Goal: Transaction & Acquisition: Book appointment/travel/reservation

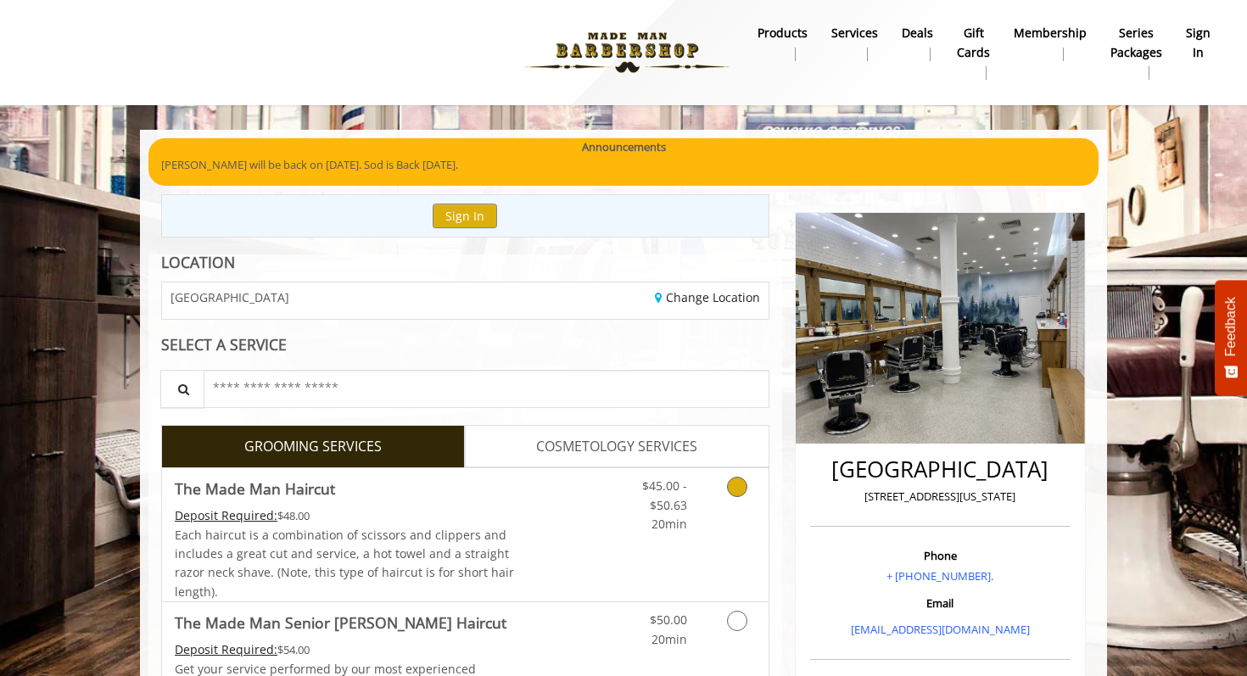
click at [727, 477] on icon "Grooming services" at bounding box center [737, 487] width 20 height 20
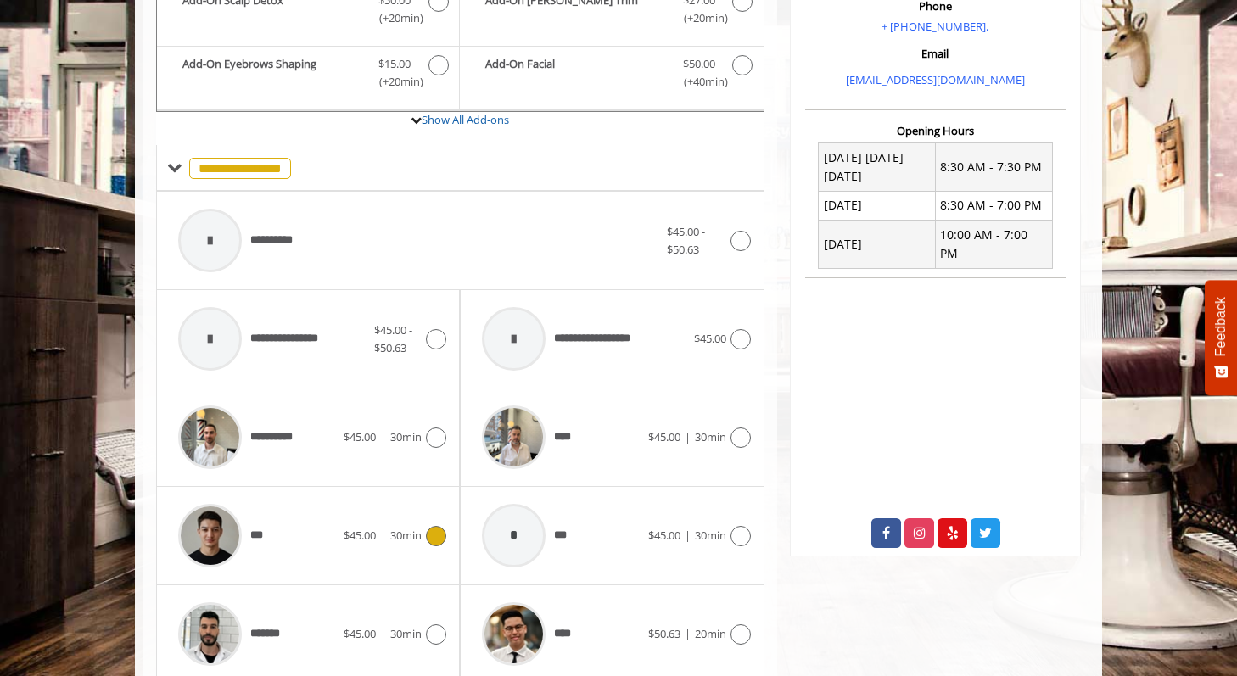
scroll to position [595, 0]
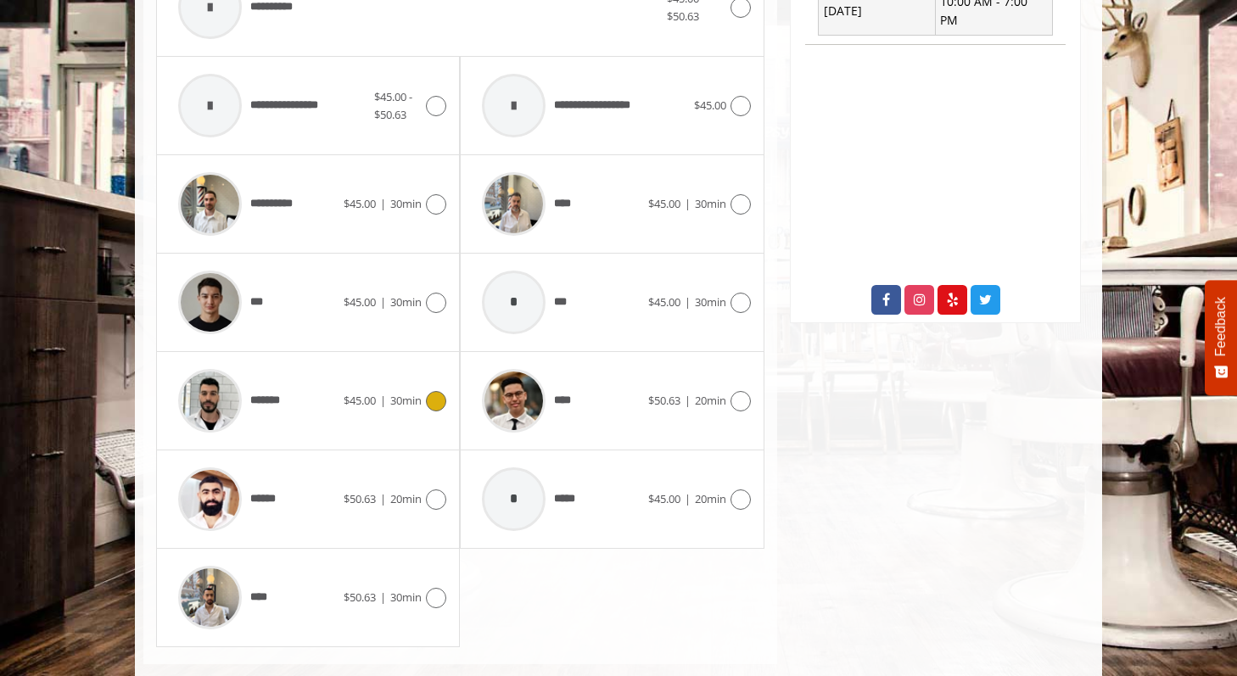
click at [301, 381] on div "*******" at bounding box center [257, 401] width 174 height 81
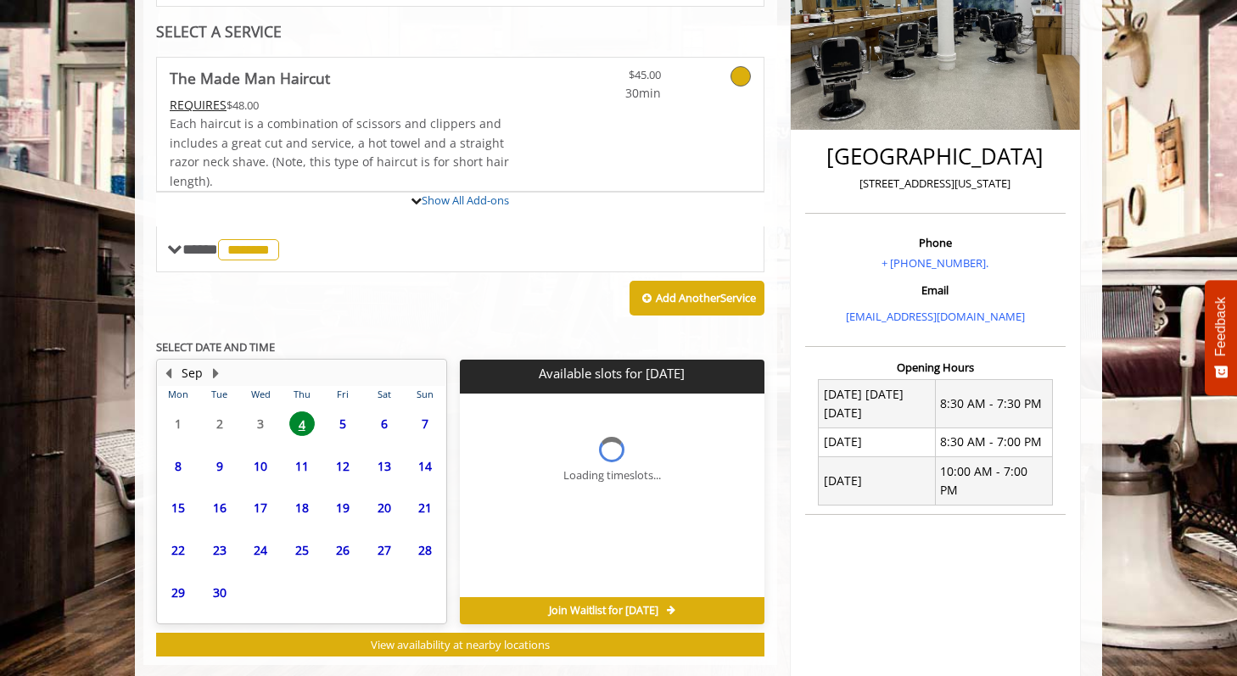
scroll to position [469, 0]
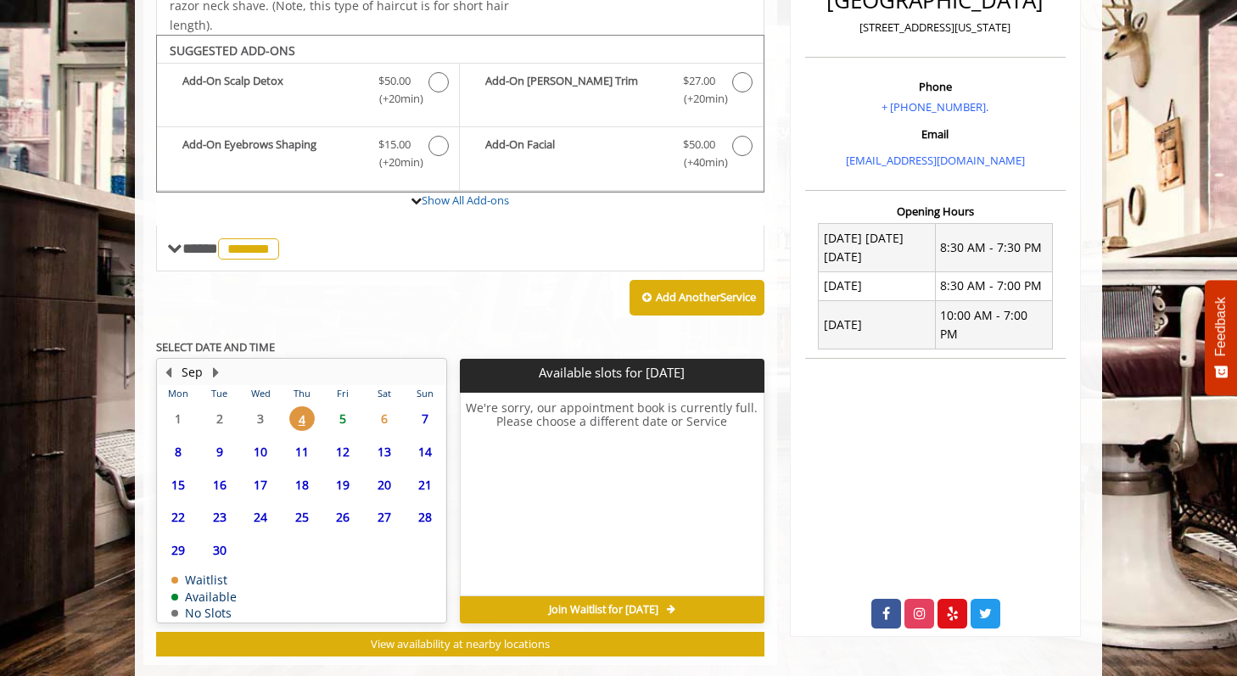
click at [345, 406] on span "5" at bounding box center [342, 418] width 25 height 25
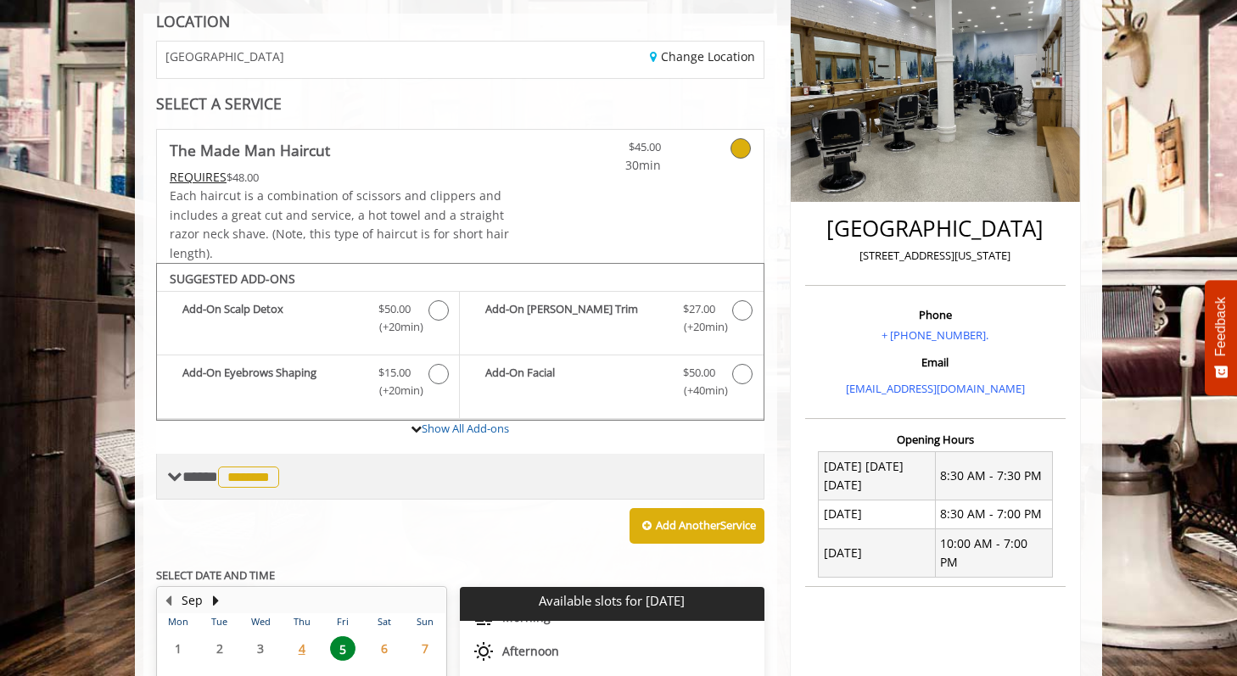
scroll to position [525, 0]
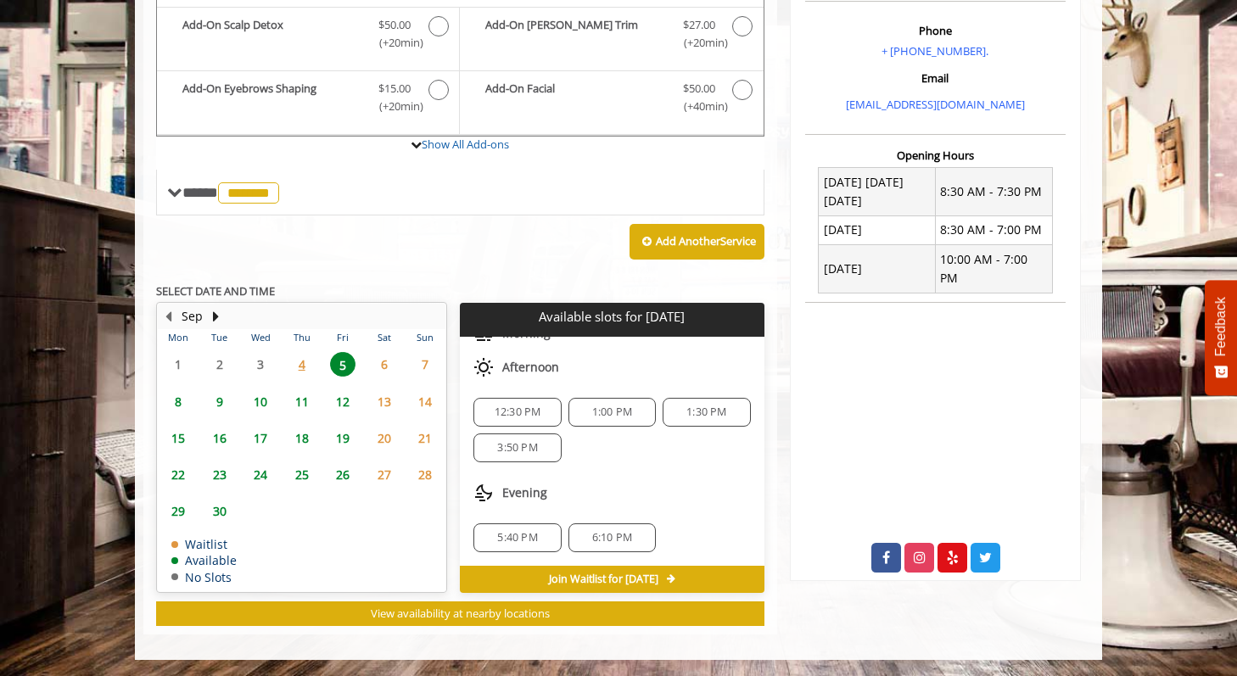
click at [619, 529] on div "6:10 PM" at bounding box center [611, 537] width 87 height 29
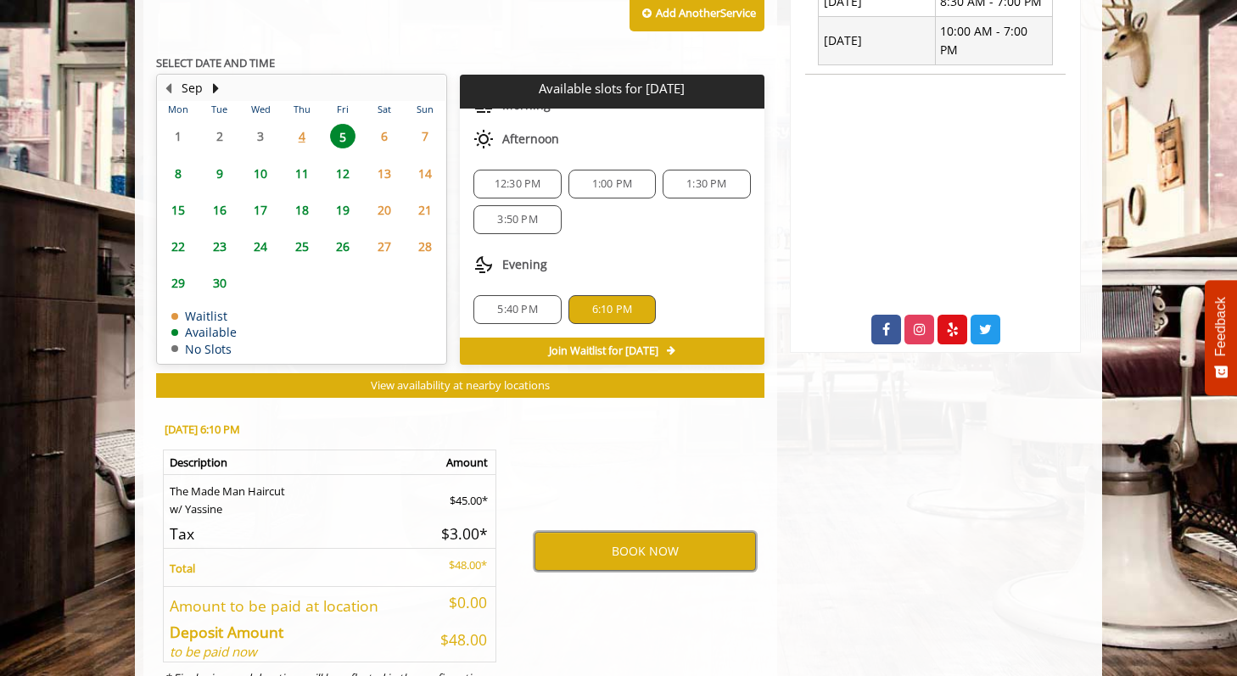
scroll to position [707, 0]
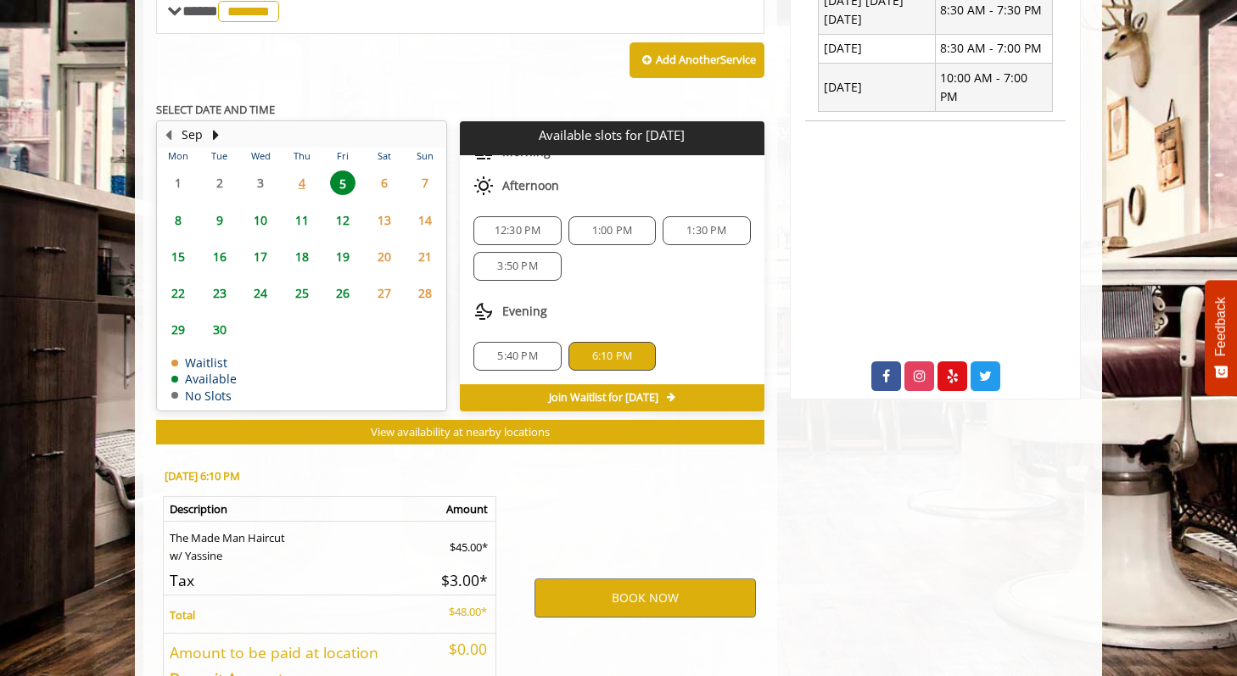
click at [500, 342] on div "5:40 PM" at bounding box center [516, 356] width 87 height 29
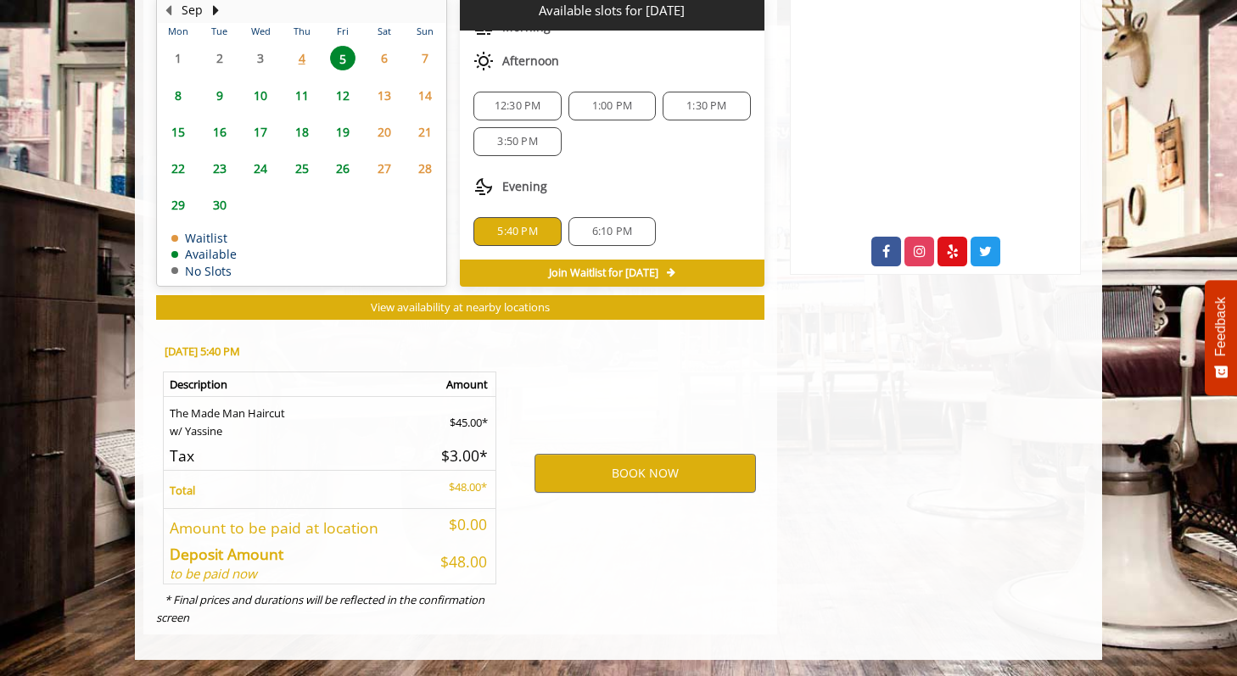
click at [512, 165] on div "12:30 PM 1:00 PM 1:30 PM 3:50 PM" at bounding box center [612, 124] width 304 height 92
click at [512, 149] on div "3:50 PM" at bounding box center [516, 141] width 87 height 29
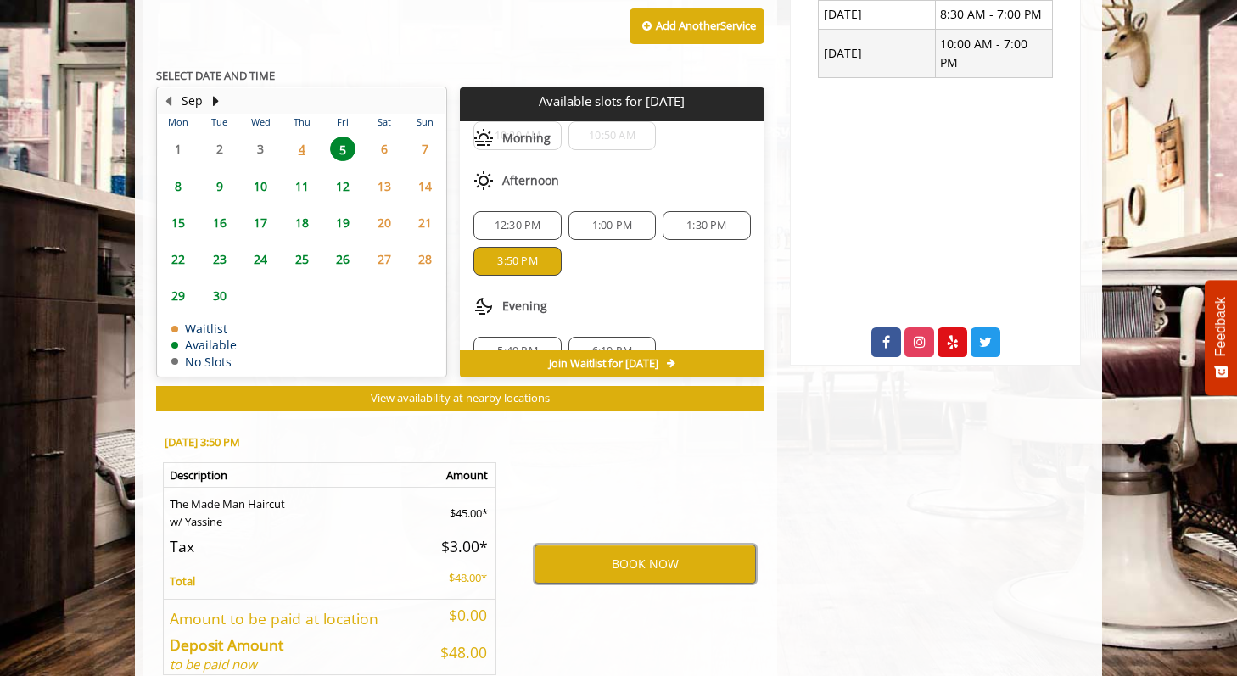
scroll to position [732, 0]
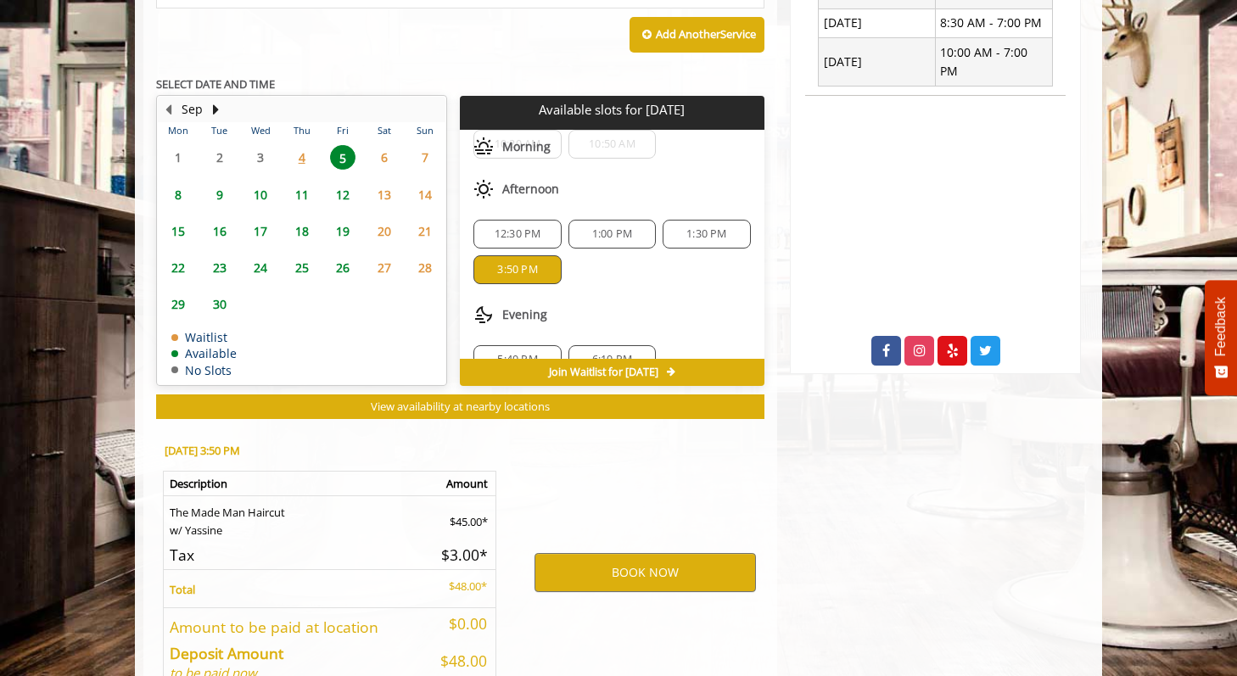
click at [299, 152] on span "4" at bounding box center [301, 157] width 25 height 25
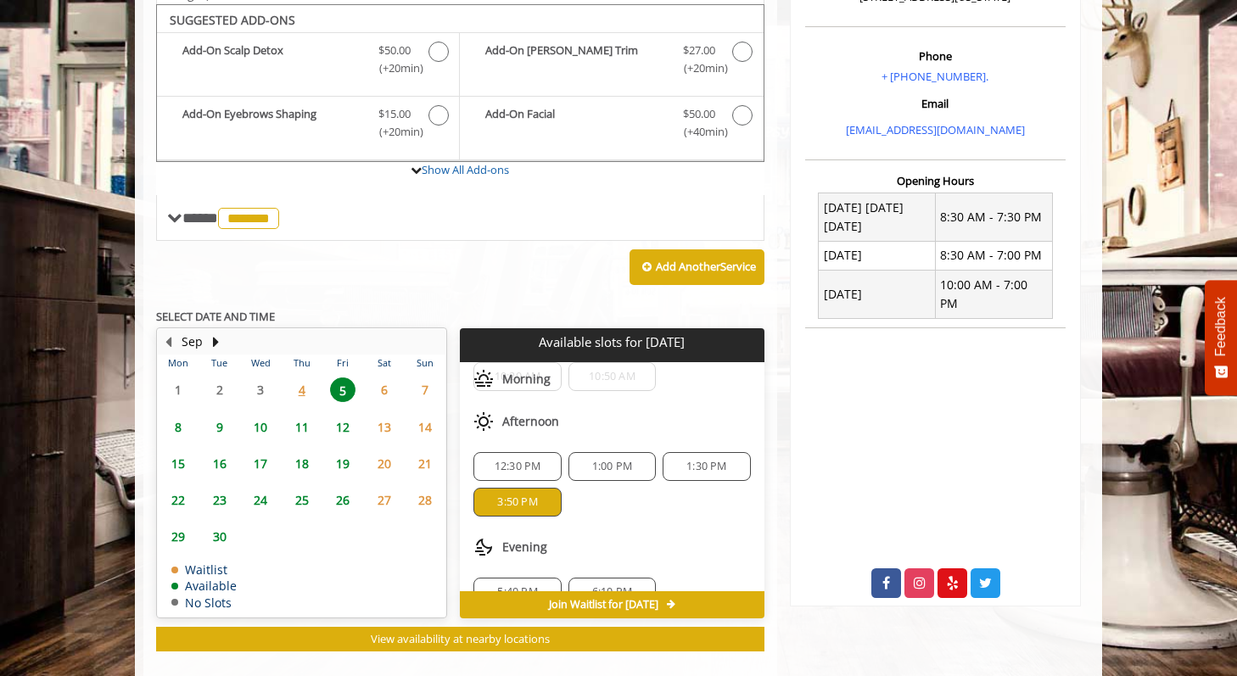
scroll to position [0, 0]
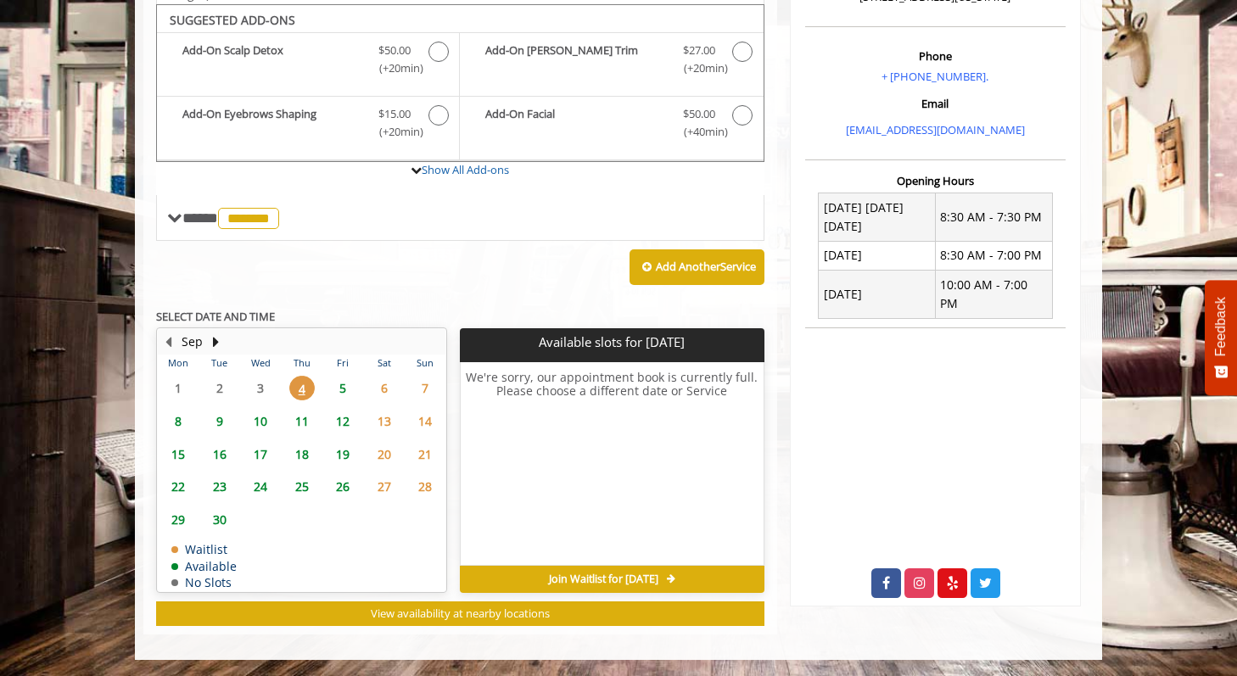
click at [344, 389] on span "5" at bounding box center [342, 388] width 25 height 25
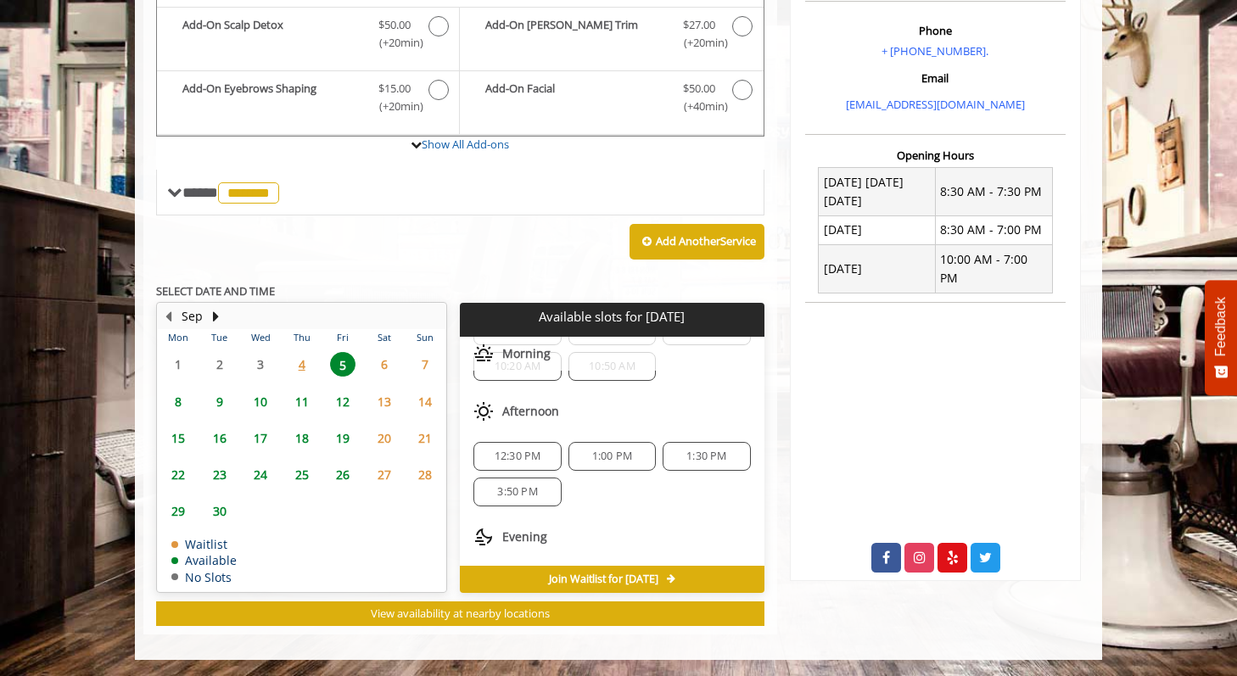
scroll to position [112, 0]
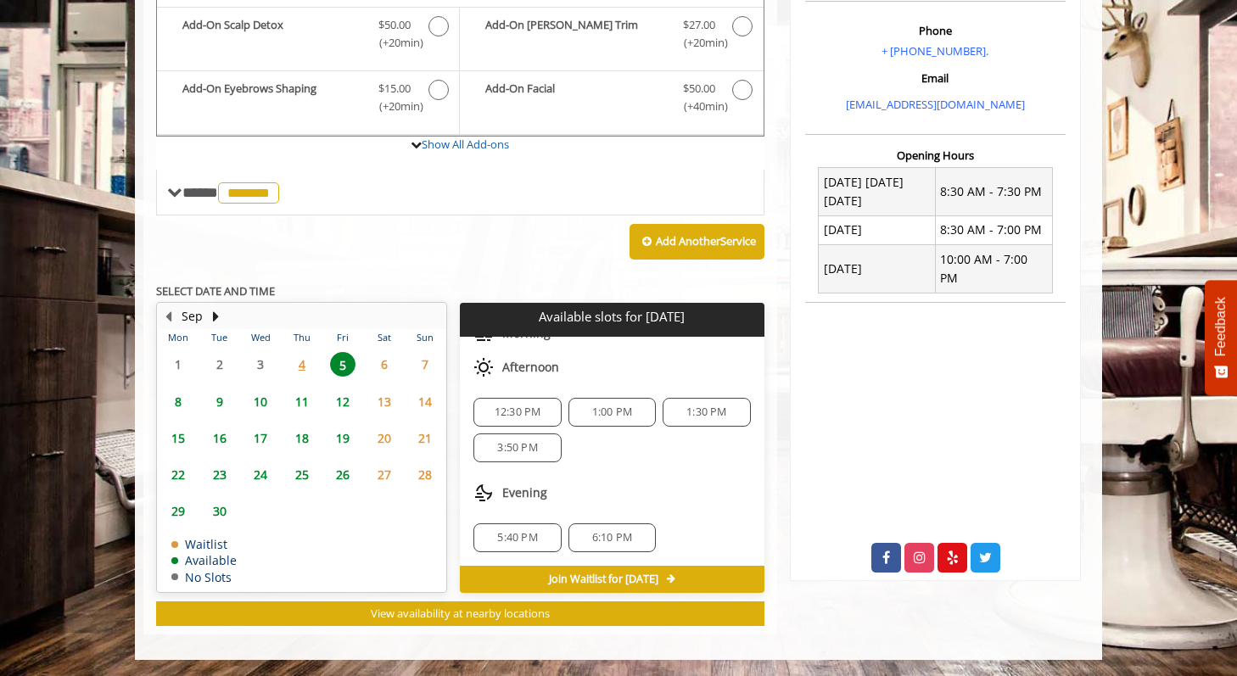
click at [606, 573] on span "Join Waitlist for [DATE]" at bounding box center [603, 580] width 109 height 14
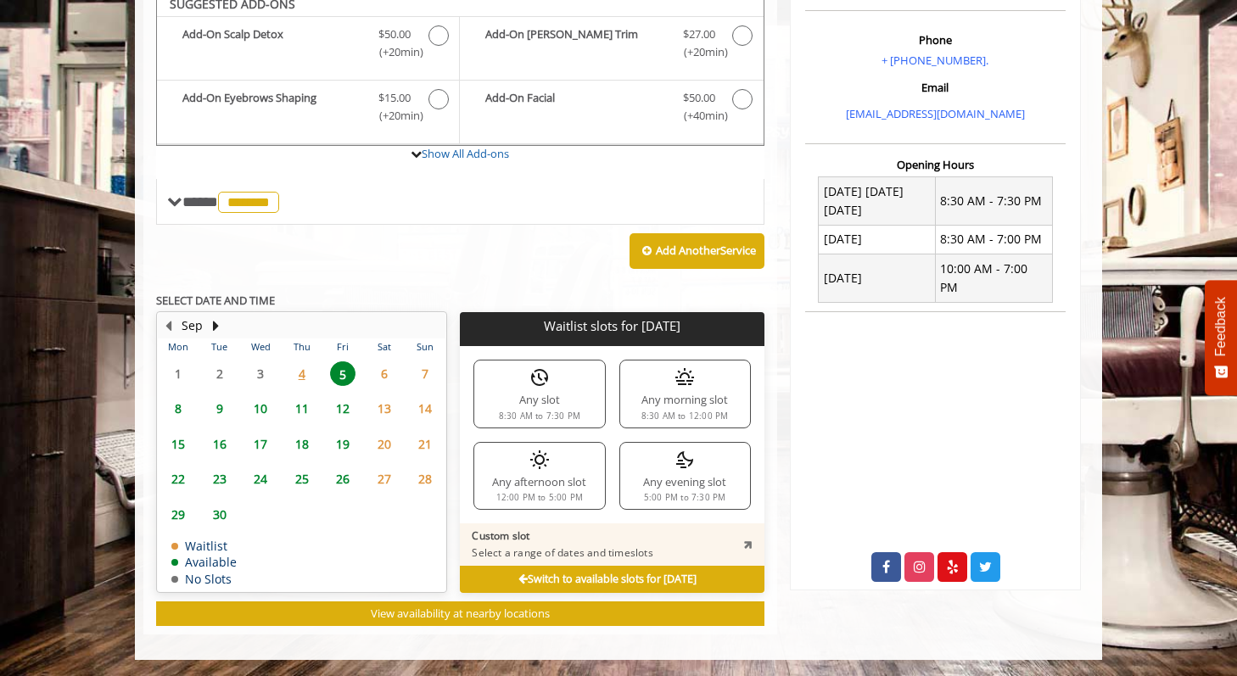
click at [344, 377] on span "5" at bounding box center [342, 373] width 25 height 25
click at [518, 577] on icon at bounding box center [522, 579] width 9 height 11
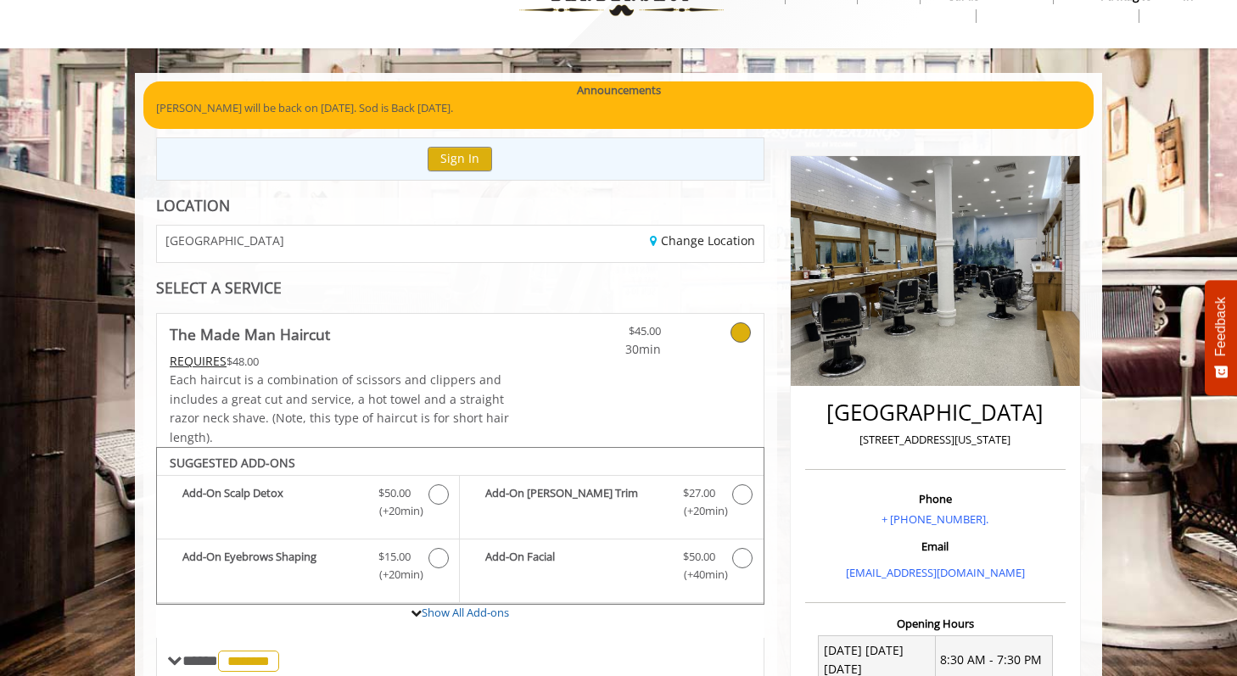
scroll to position [0, 0]
